Goal: Task Accomplishment & Management: Manage account settings

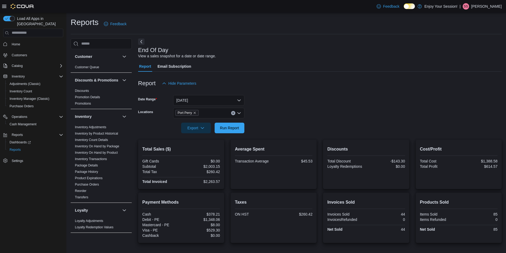
click at [494, 6] on p "[PERSON_NAME]" at bounding box center [487, 6] width 31 height 6
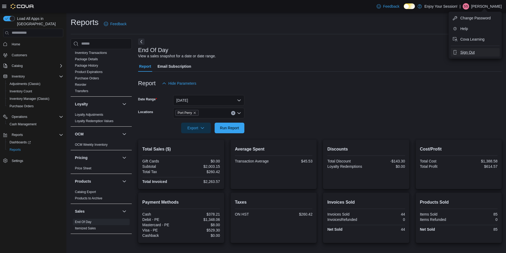
click at [465, 54] on span "Sign Out" at bounding box center [468, 52] width 14 height 5
